Goal: Task Accomplishment & Management: Manage account settings

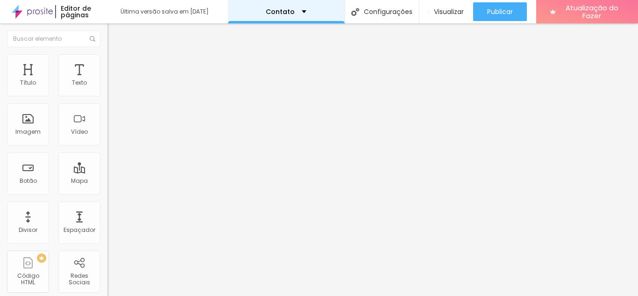
click at [236, 7] on div "Contato" at bounding box center [286, 11] width 117 height 23
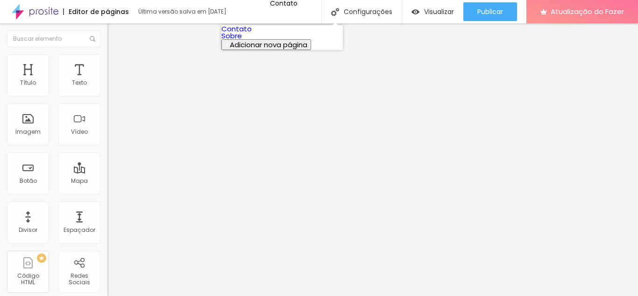
click at [114, 4] on div "Editor de páginas Última versão salva em [DATE]" at bounding box center [123, 11] width 246 height 23
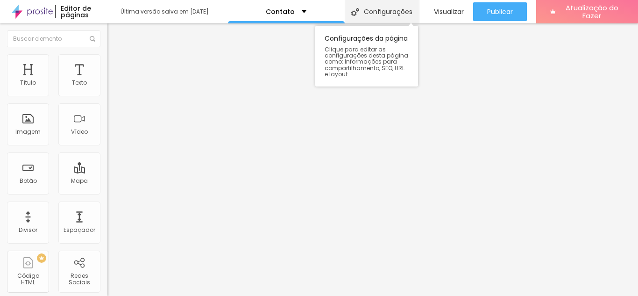
click at [366, 19] on div "Configurações" at bounding box center [382, 11] width 74 height 23
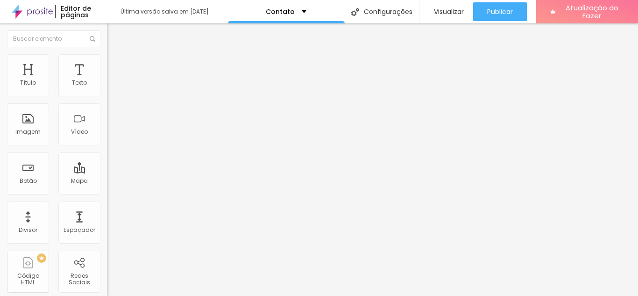
drag, startPoint x: 48, startPoint y: 172, endPoint x: 11, endPoint y: 172, distance: 36.9
type textarea "Olá, cheguei até você através do seu site e gostaria de fazer um orçamento"
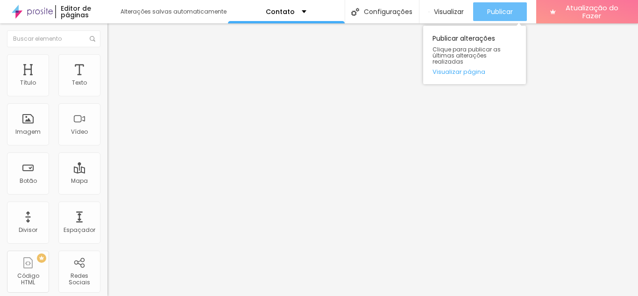
click at [487, 15] on font "Publicar" at bounding box center [500, 11] width 26 height 9
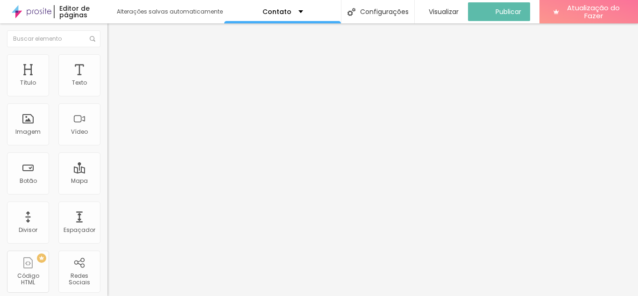
click at [43, 17] on img at bounding box center [32, 11] width 40 height 23
